Goal: Transaction & Acquisition: Purchase product/service

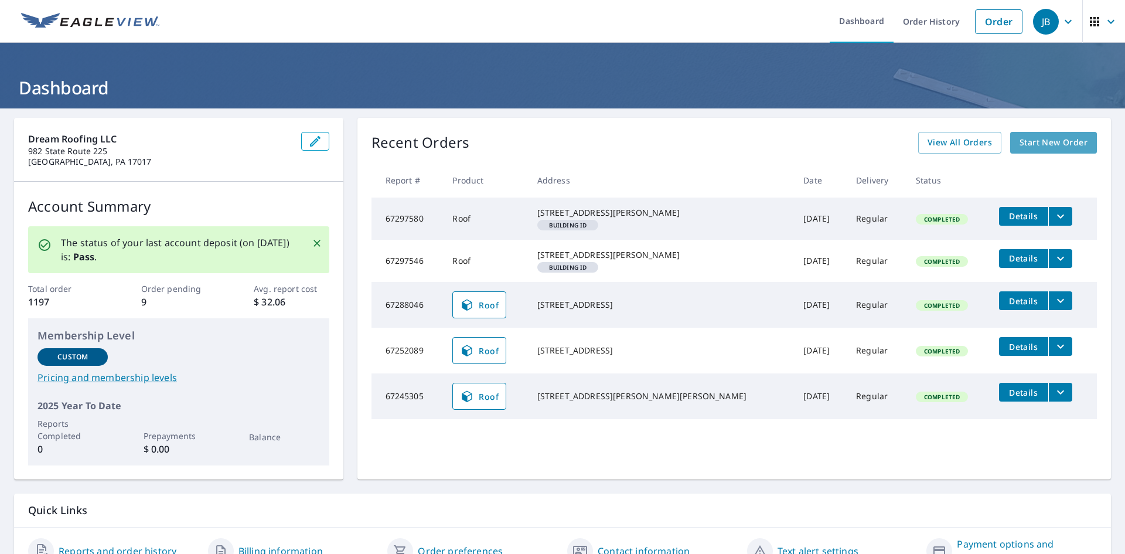
click at [1042, 144] on span "Start New Order" at bounding box center [1053, 142] width 68 height 15
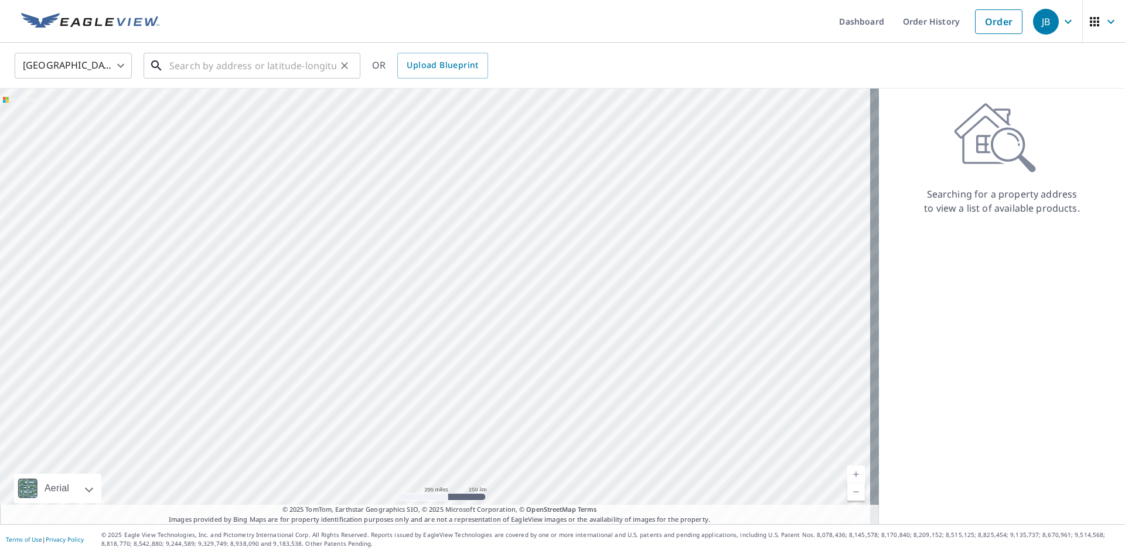
click at [210, 77] on input "text" at bounding box center [252, 65] width 167 height 33
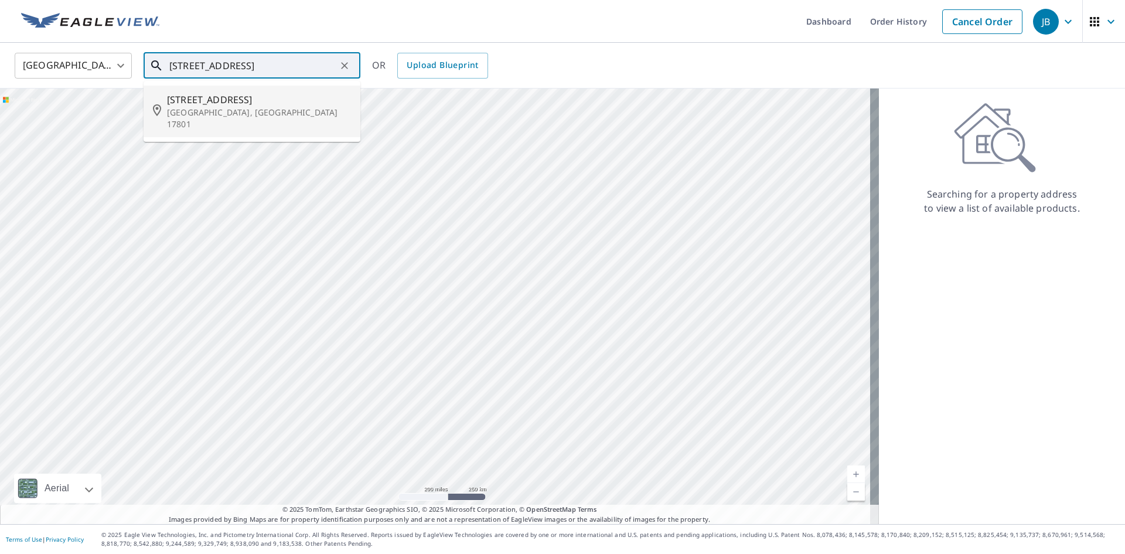
click at [275, 112] on p "[GEOGRAPHIC_DATA], [GEOGRAPHIC_DATA] 17801" at bounding box center [259, 118] width 184 height 23
type input "[STREET_ADDRESS]"
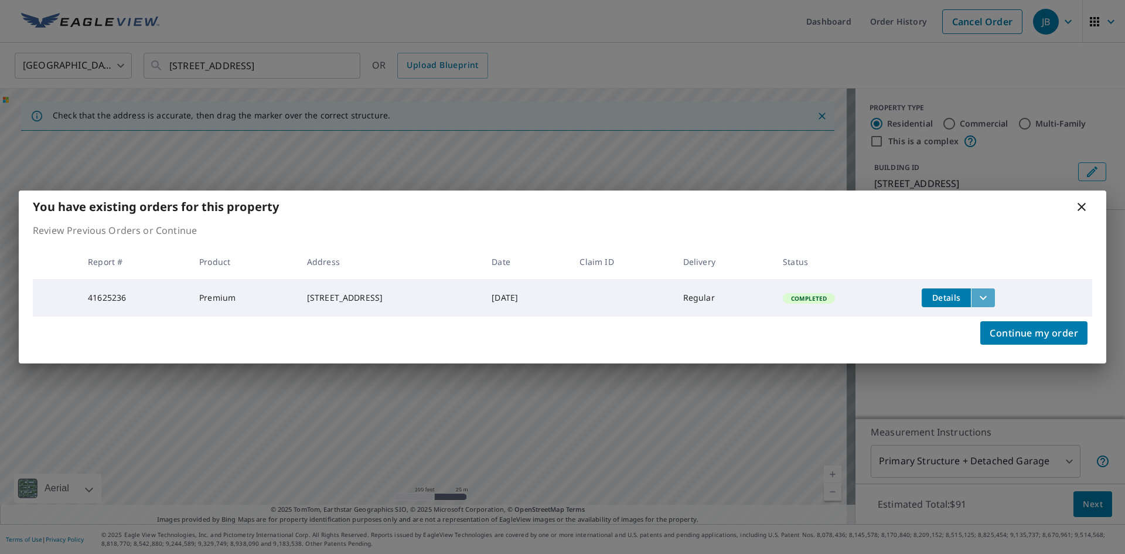
click at [990, 293] on icon "filesDropdownBtn-41625236" at bounding box center [983, 298] width 14 height 14
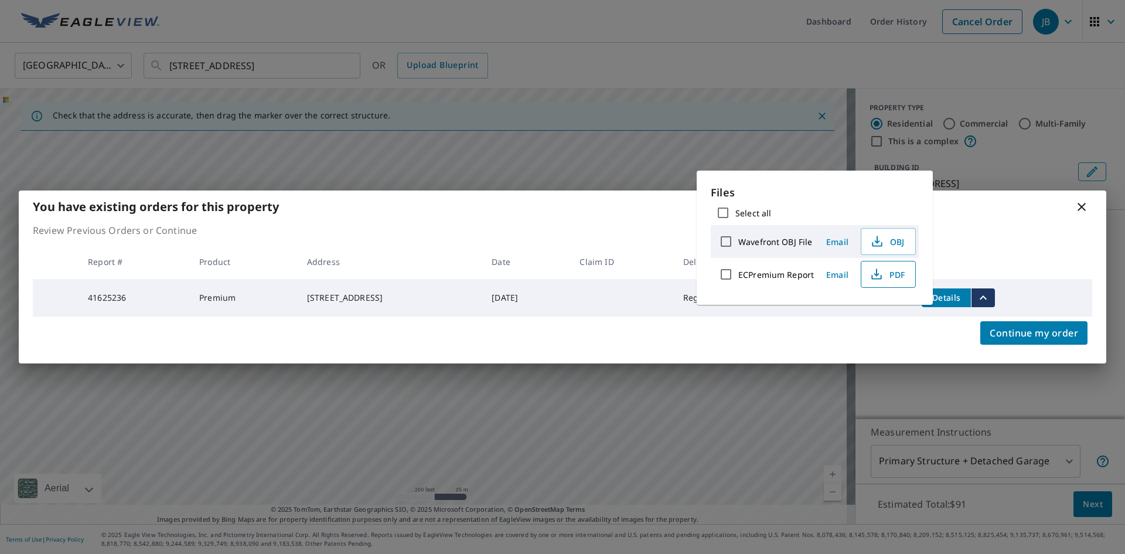
click at [876, 271] on icon "button" at bounding box center [876, 274] width 14 height 14
click at [1080, 200] on icon at bounding box center [1081, 207] width 14 height 14
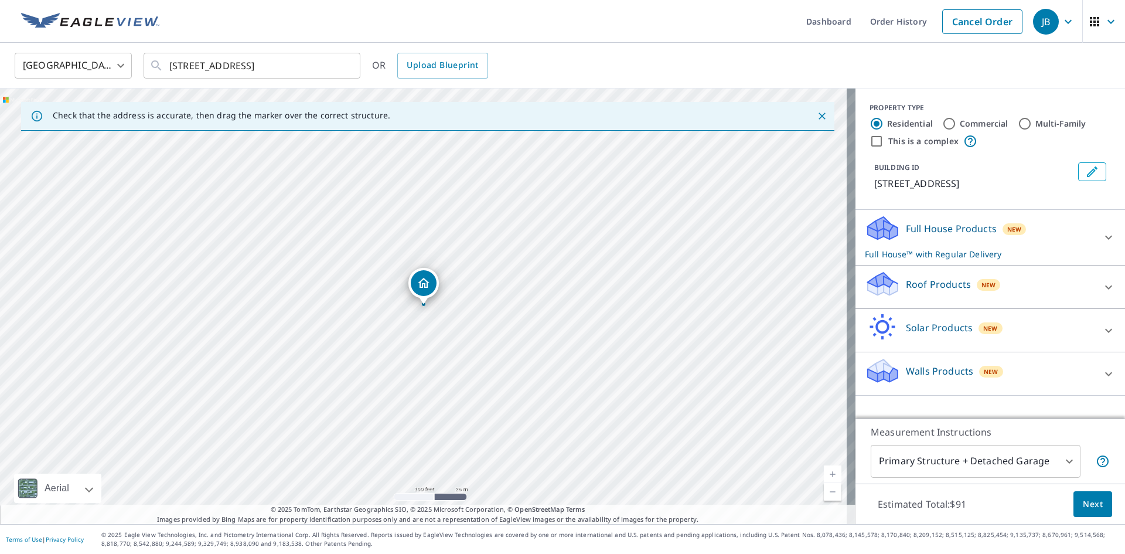
click at [819, 22] on link "Dashboard" at bounding box center [829, 21] width 64 height 43
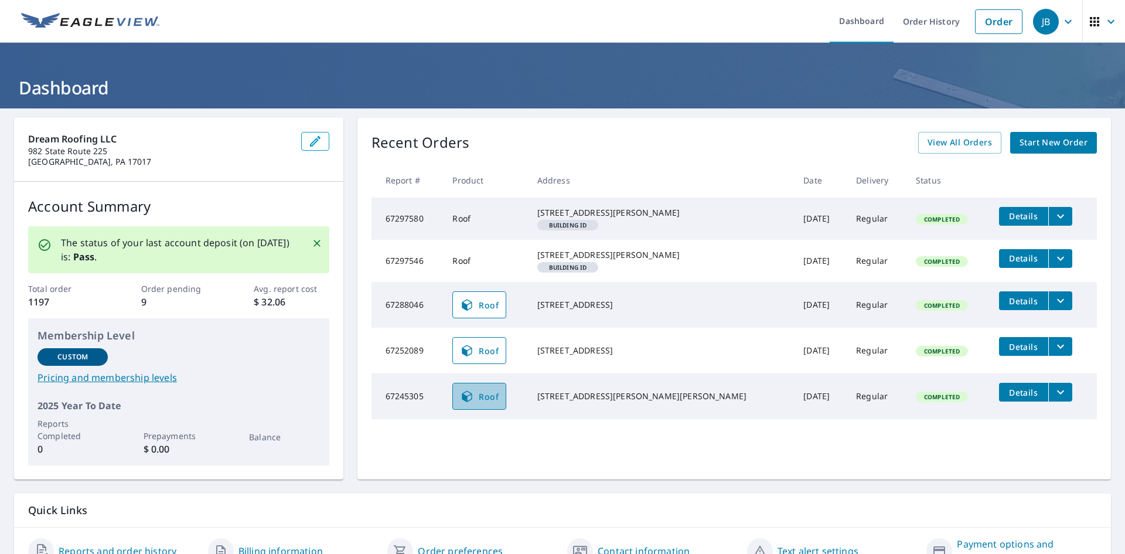
click at [494, 403] on span "Roof" at bounding box center [479, 396] width 39 height 14
